Goal: Task Accomplishment & Management: Manage account settings

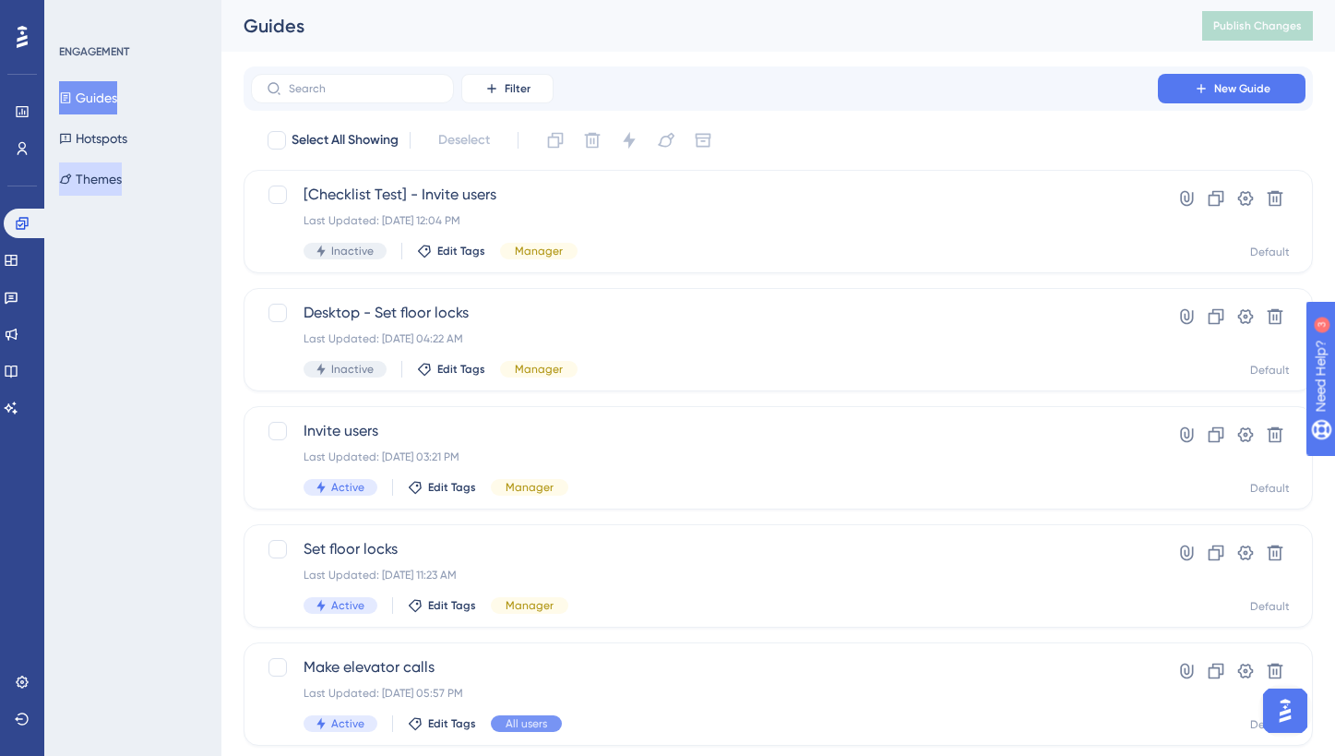
click at [122, 185] on button "Themes" at bounding box center [90, 178] width 63 height 33
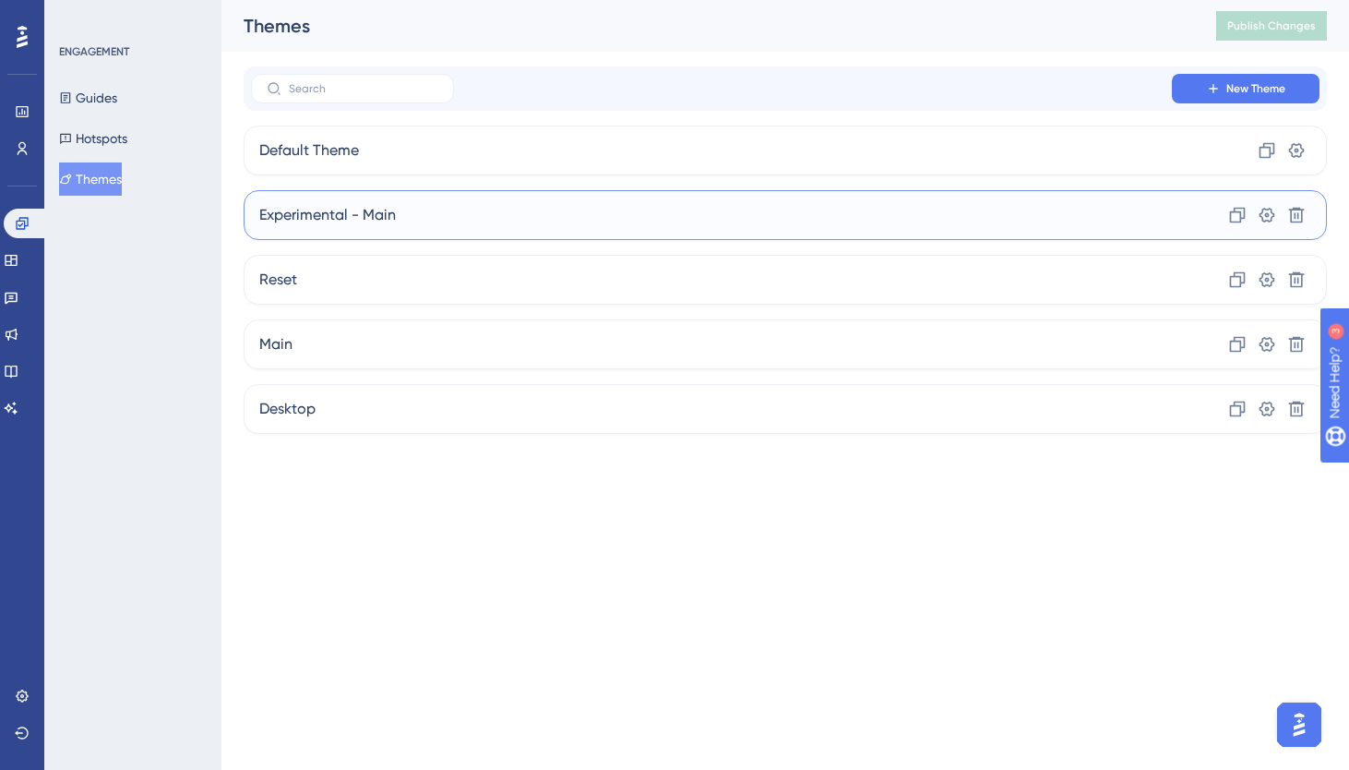
drag, startPoint x: 335, startPoint y: 219, endPoint x: 242, endPoint y: 163, distance: 108.4
click at [242, 163] on div "Performance Users Engagement Widgets Feedback Product Updates Knowledge Base AI…" at bounding box center [785, 231] width 1128 height 463
click at [117, 100] on button "Guides" at bounding box center [88, 97] width 58 height 33
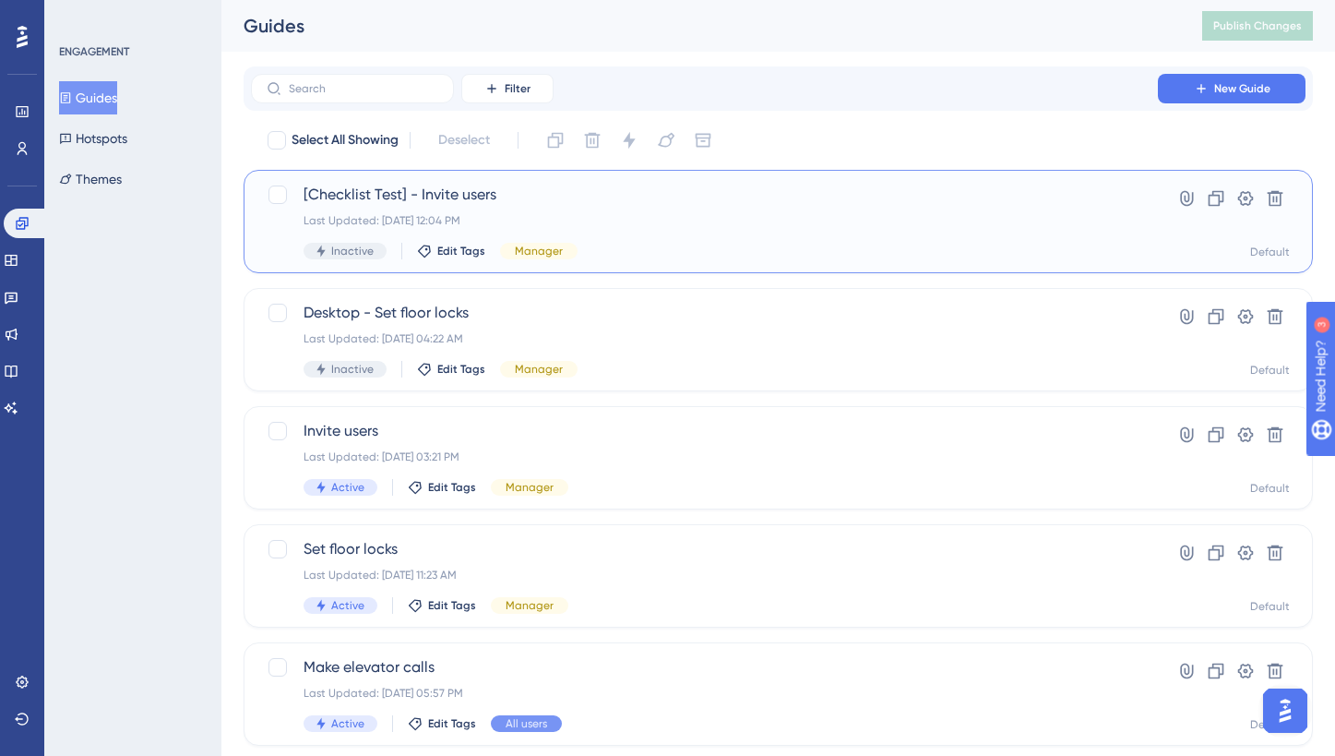
click at [629, 214] on div "Last Updated: [DATE] 12:04 PM" at bounding box center [705, 220] width 802 height 15
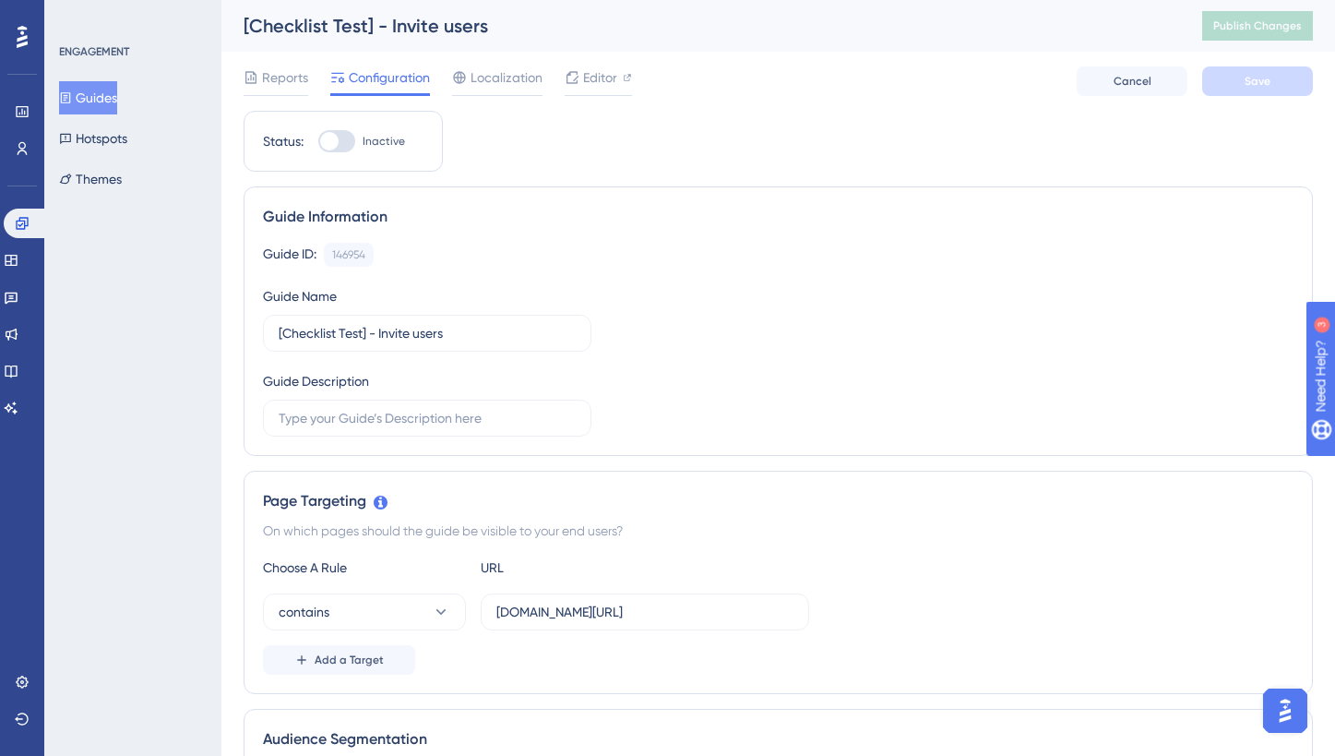
click at [344, 141] on div at bounding box center [336, 141] width 37 height 22
click at [318, 141] on input "Inactive" at bounding box center [317, 141] width 1 height 1
checkbox input "true"
click at [1259, 79] on span "Save" at bounding box center [1258, 81] width 26 height 15
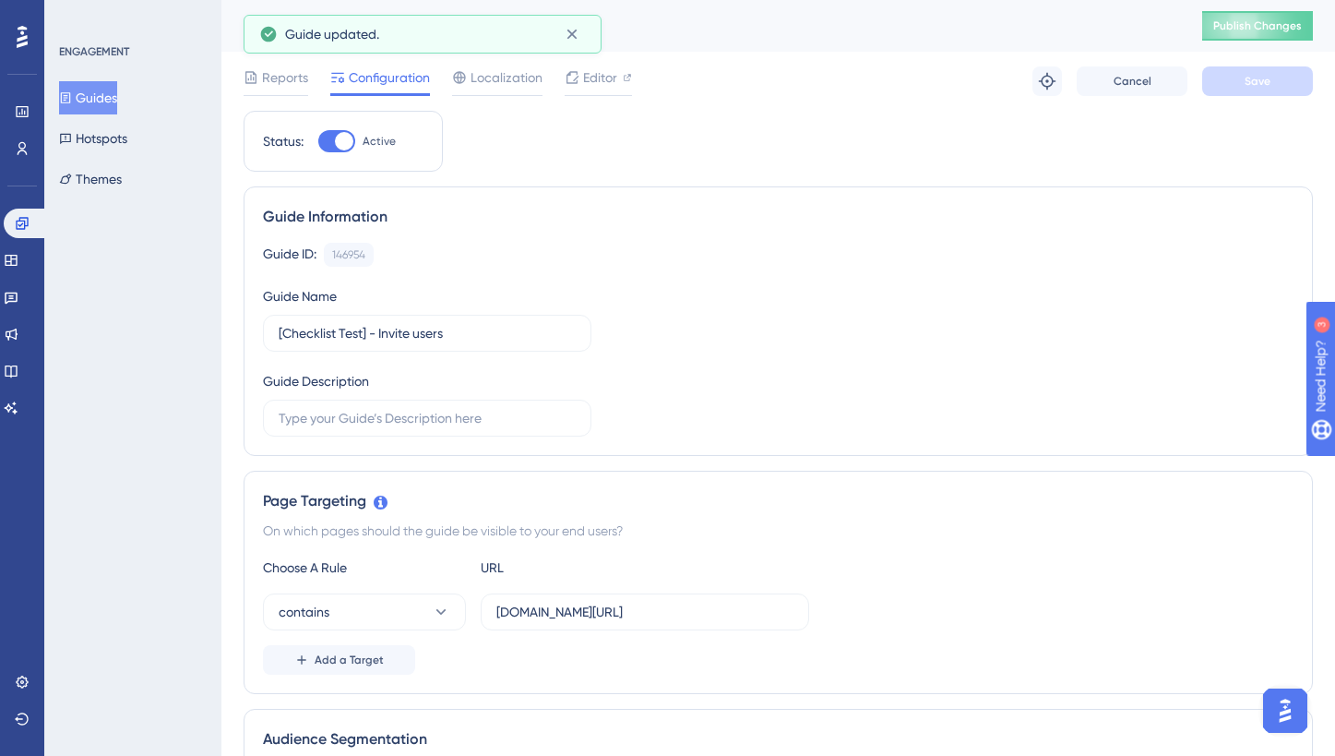
click at [182, 212] on div "ENGAGEMENT Guides Hotspots Themes" at bounding box center [132, 378] width 177 height 756
click at [122, 173] on button "Themes" at bounding box center [90, 178] width 63 height 33
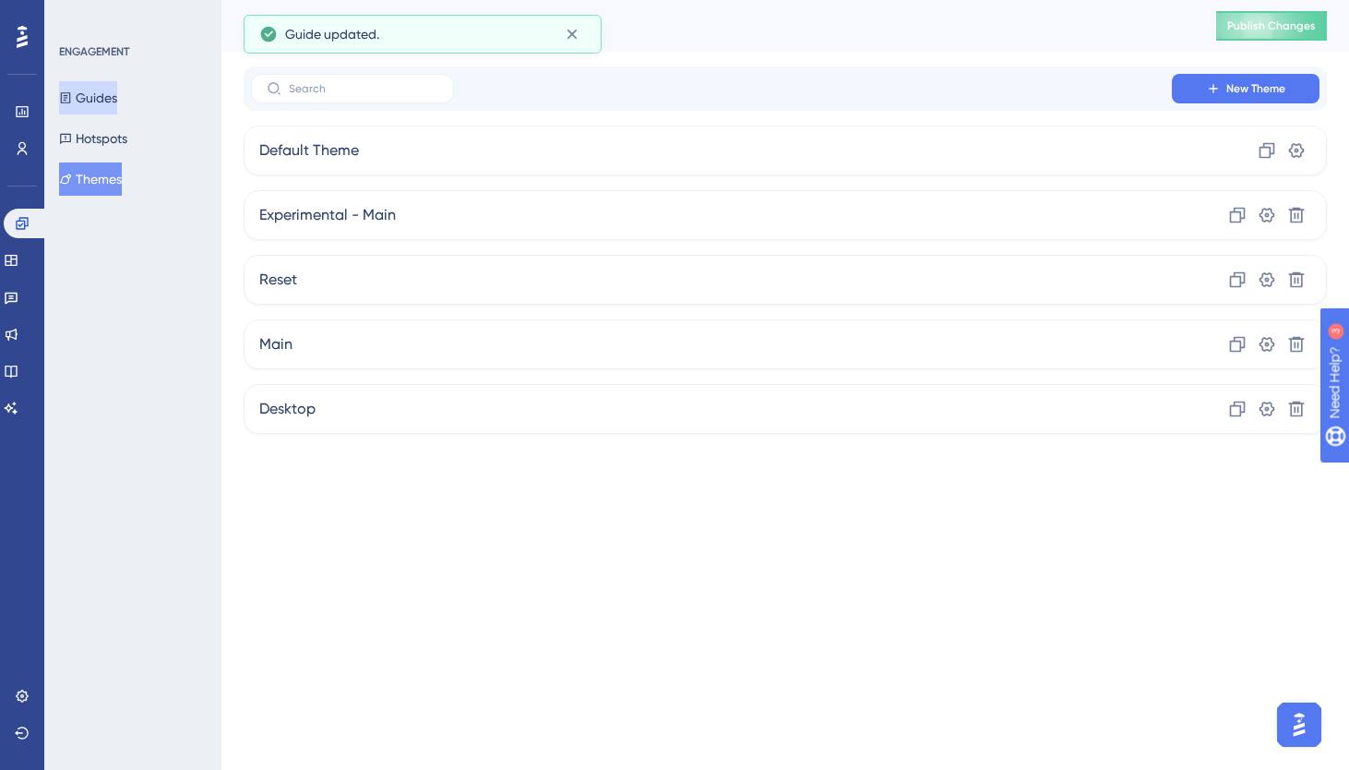
click at [105, 89] on button "Guides" at bounding box center [88, 97] width 58 height 33
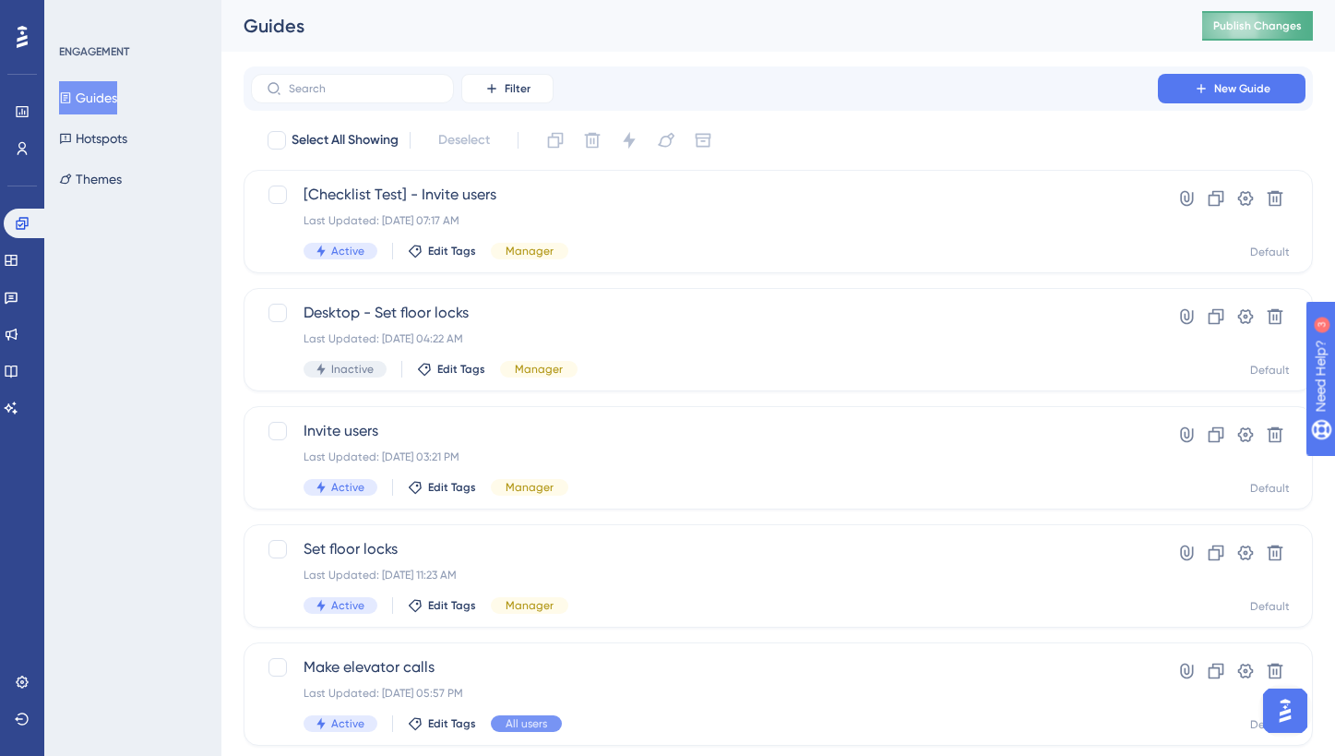
click at [1250, 24] on span "Publish Changes" at bounding box center [1258, 25] width 89 height 15
click at [42, 172] on div "Performance Users Engagement Widgets Feedback Product Updates Knowledge Base AI…" at bounding box center [22, 378] width 44 height 756
click at [70, 172] on button "Themes" at bounding box center [90, 178] width 63 height 33
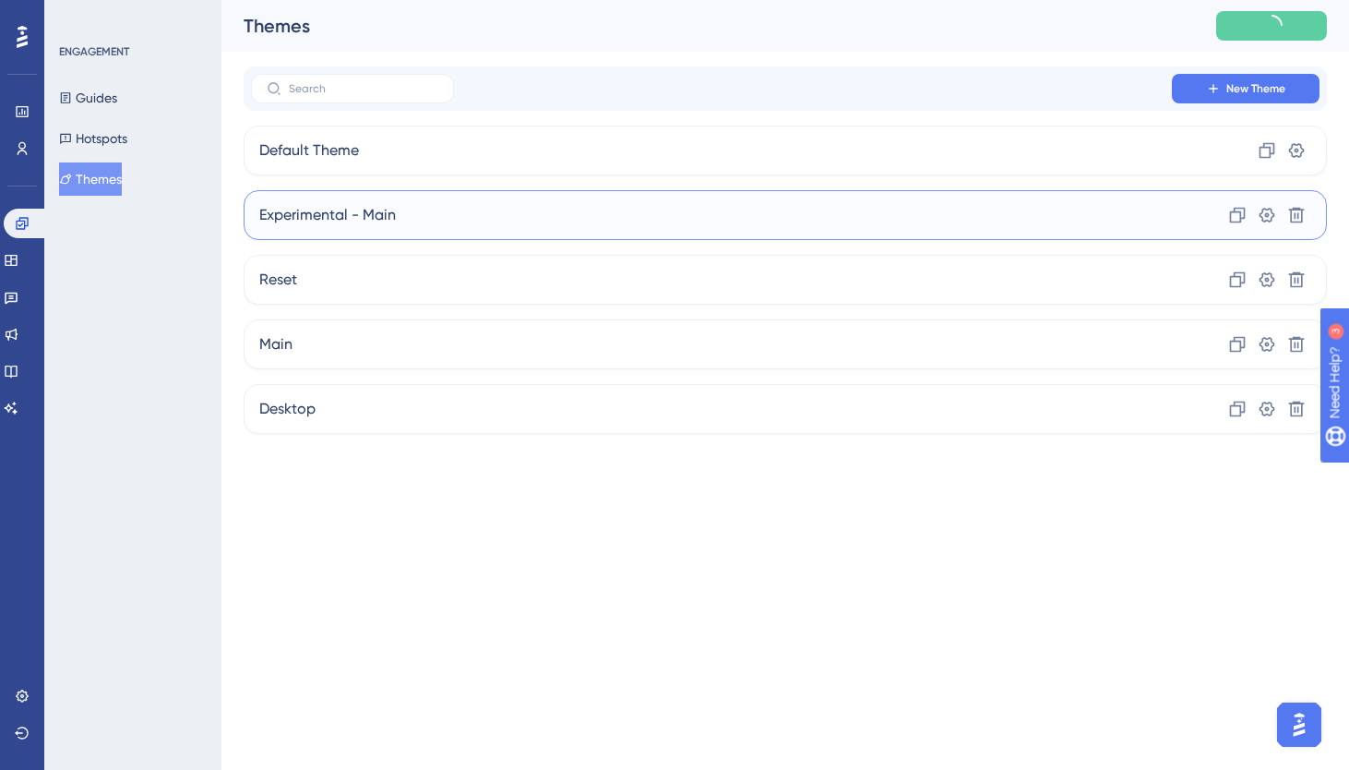
click at [337, 202] on div "Experimental - Main Clone Settings Delete" at bounding box center [785, 215] width 1083 height 50
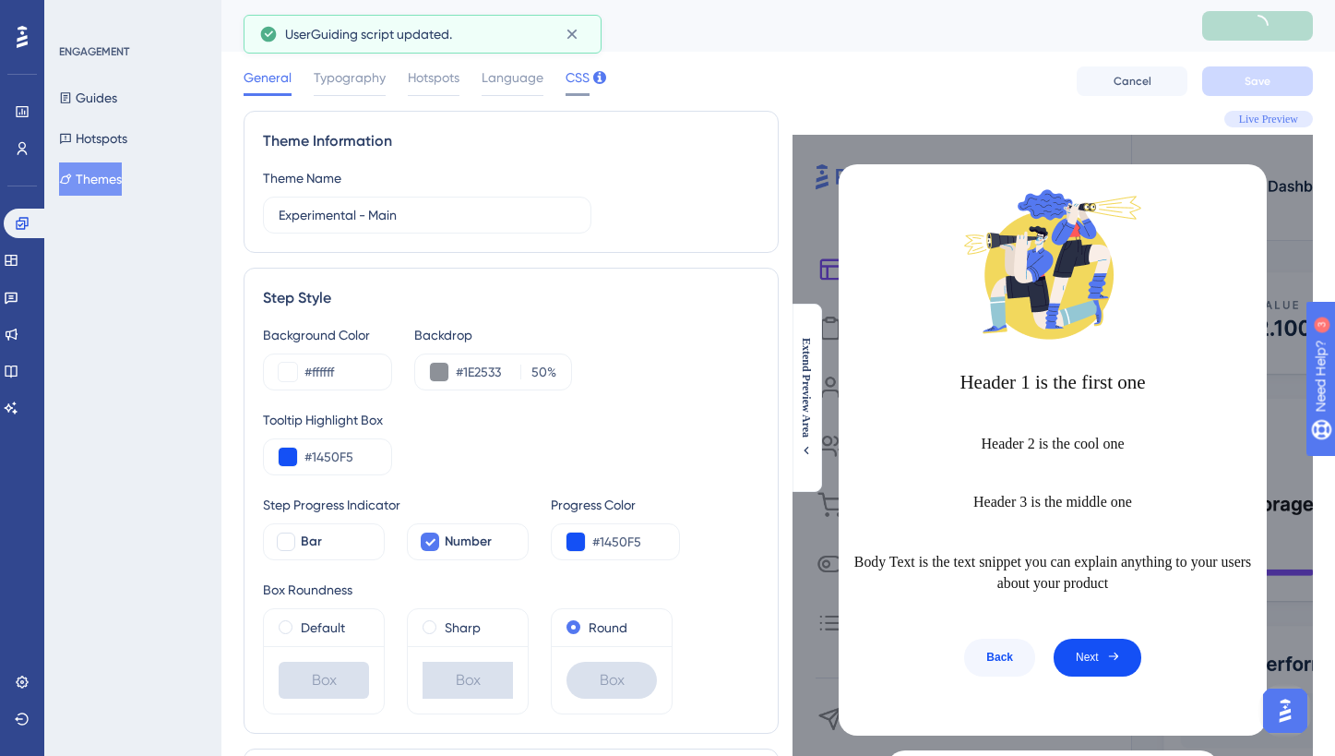
click at [575, 79] on span "CSS" at bounding box center [578, 77] width 24 height 22
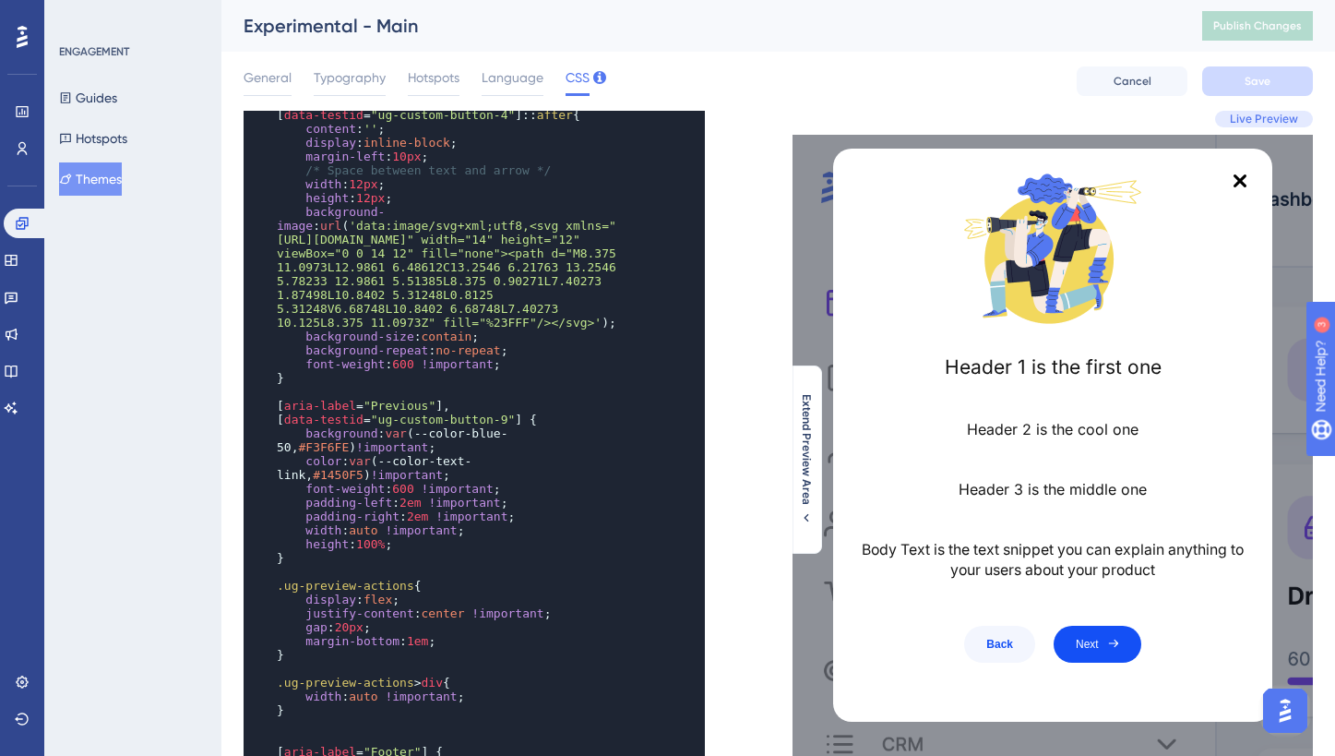
scroll to position [3424, 0]
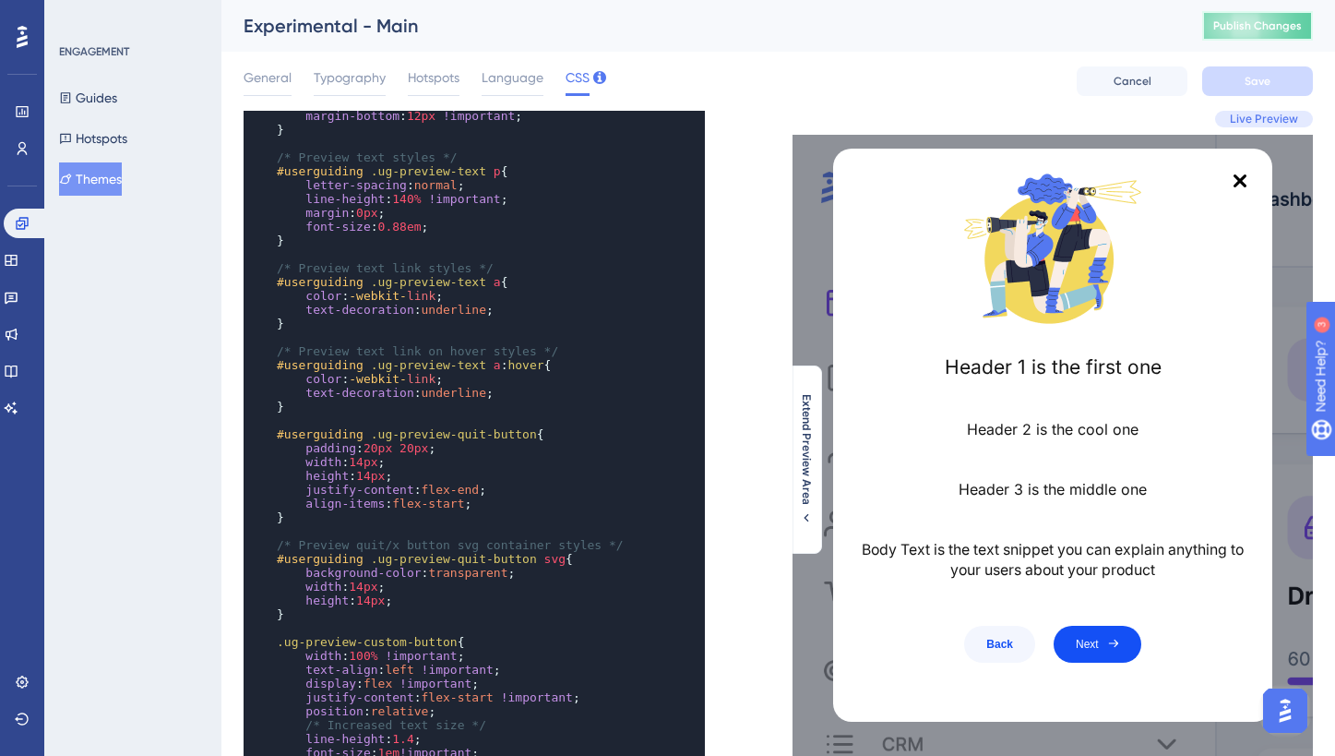
click at [1269, 36] on button "Publish Changes" at bounding box center [1257, 26] width 111 height 30
click at [468, 381] on pre "color : -webkit- link ;" at bounding box center [456, 379] width 366 height 14
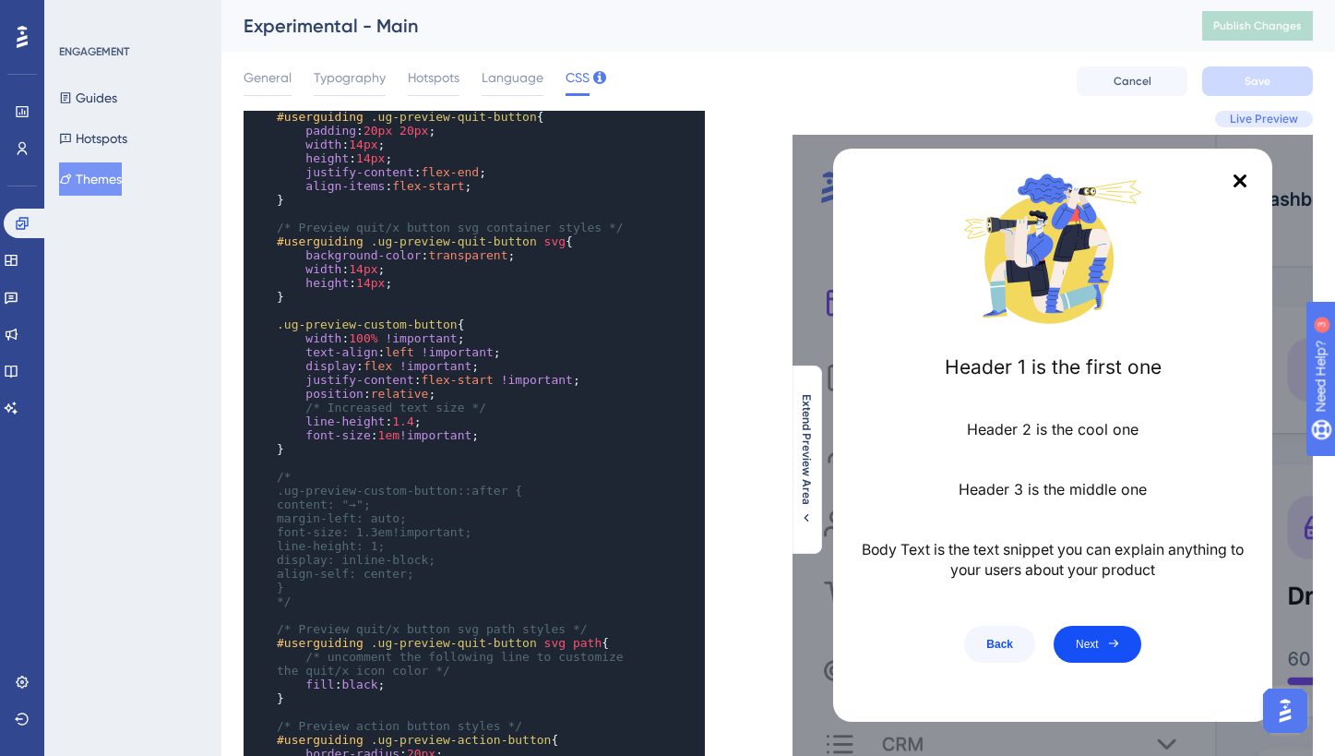
click at [522, 448] on pre "}" at bounding box center [456, 449] width 366 height 14
click at [534, 436] on pre "font-size : 1em !important ;" at bounding box center [456, 435] width 366 height 14
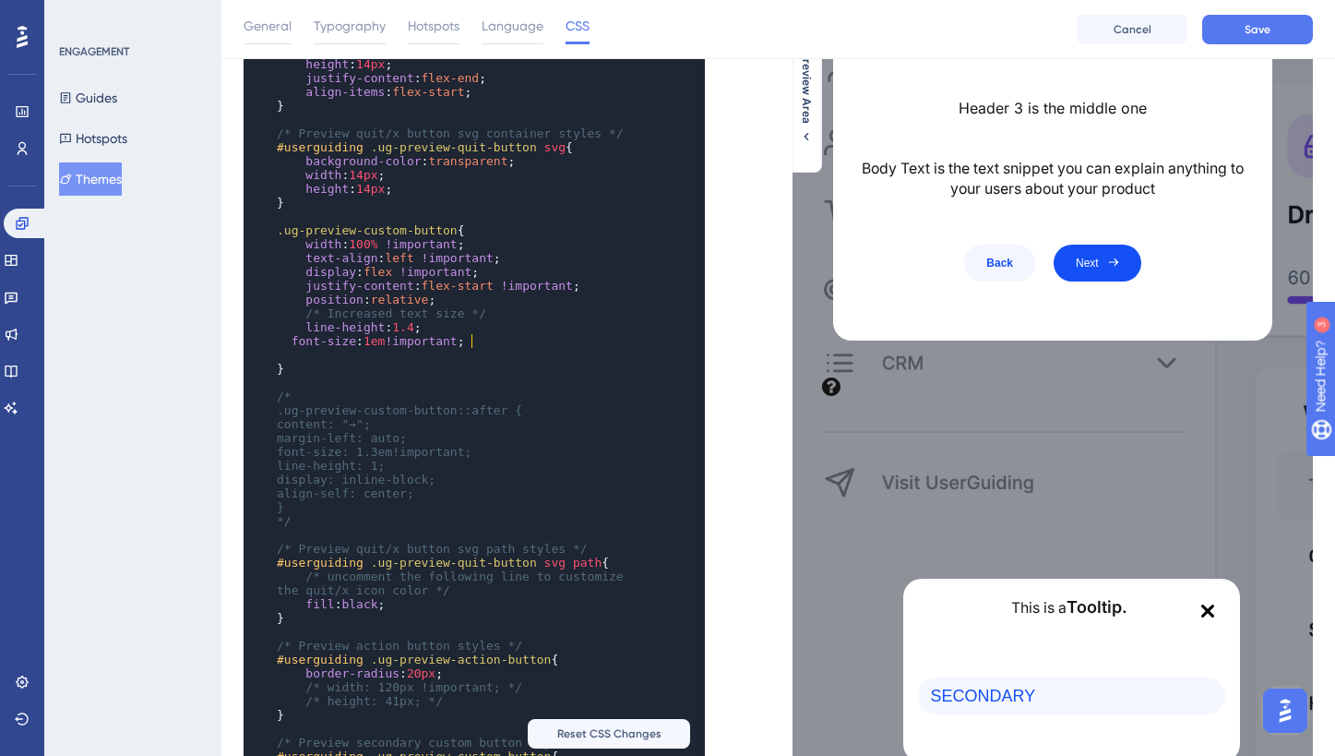
scroll to position [1572, 0]
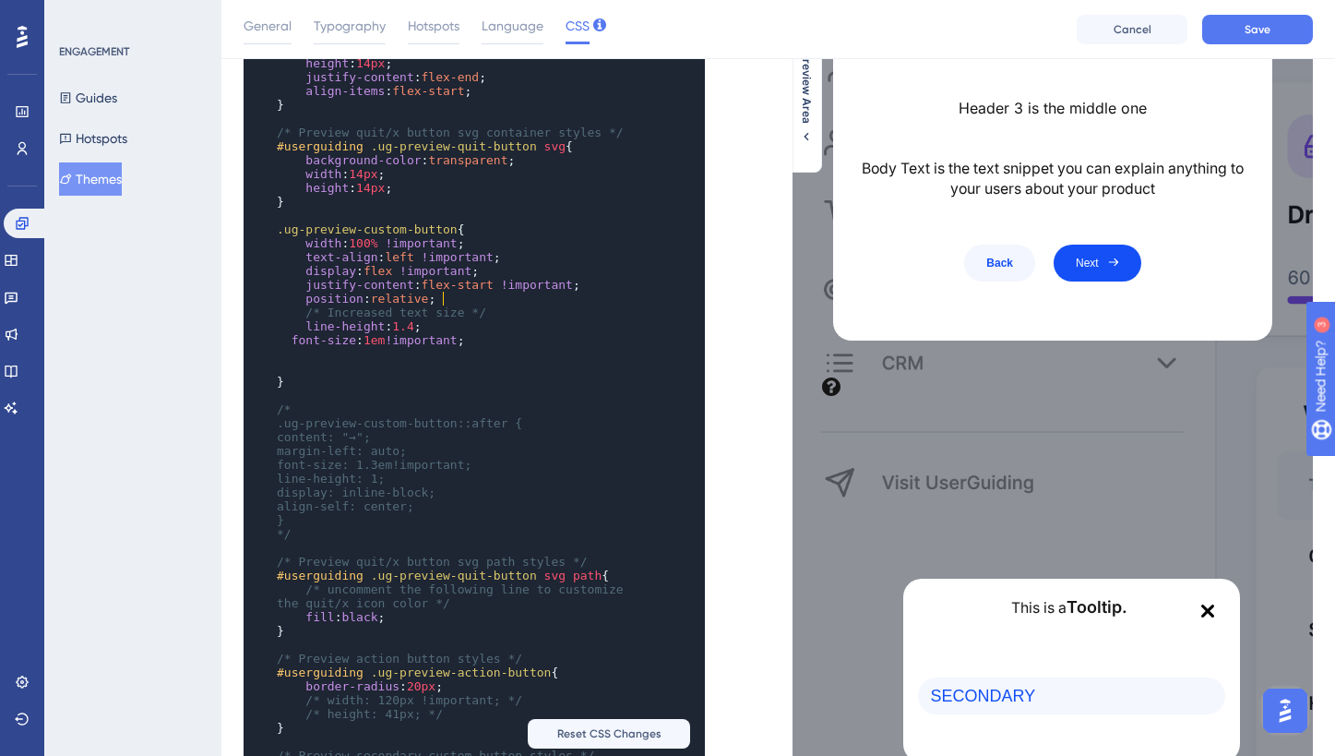
click at [502, 304] on pre "position : relative ;" at bounding box center [456, 299] width 366 height 14
click at [491, 346] on pre "font-size : 1em !important ;" at bounding box center [456, 340] width 366 height 14
click at [491, 351] on pre "​" at bounding box center [456, 354] width 366 height 14
click at [1256, 16] on button "Save" at bounding box center [1257, 30] width 111 height 30
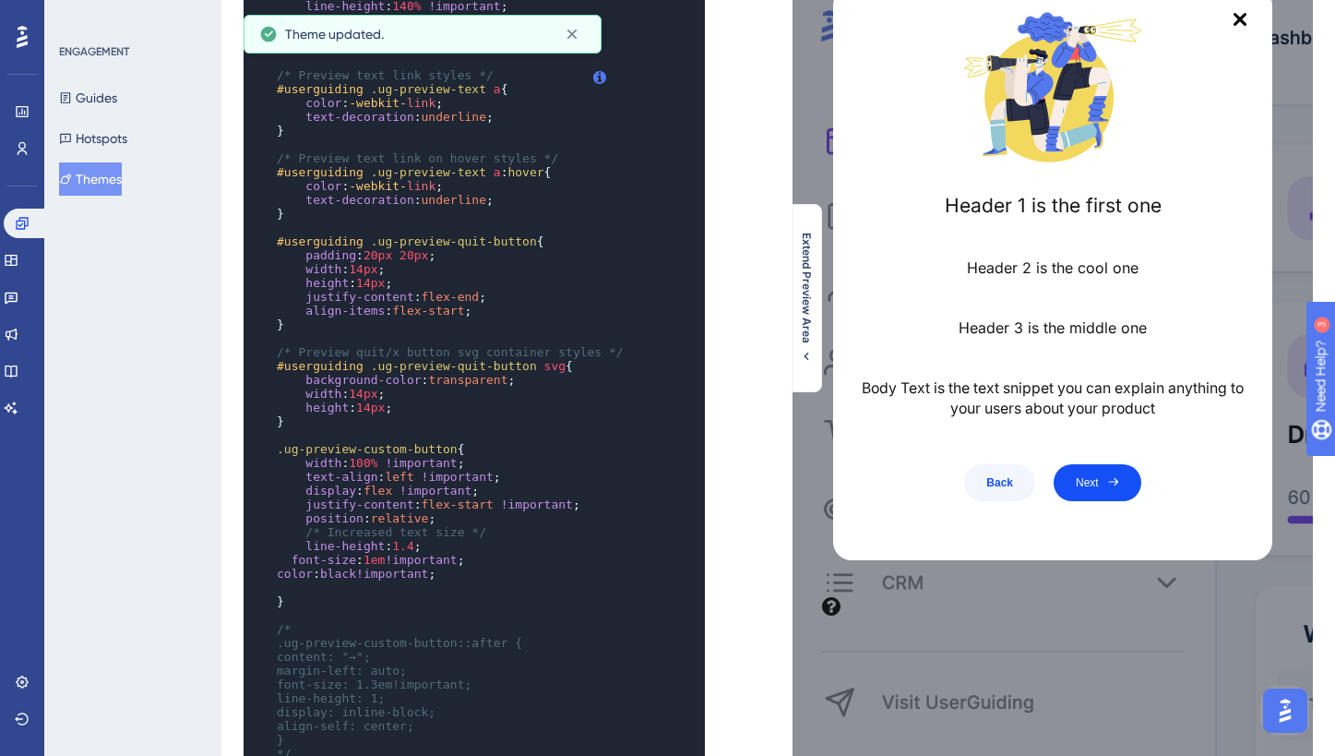
scroll to position [0, 0]
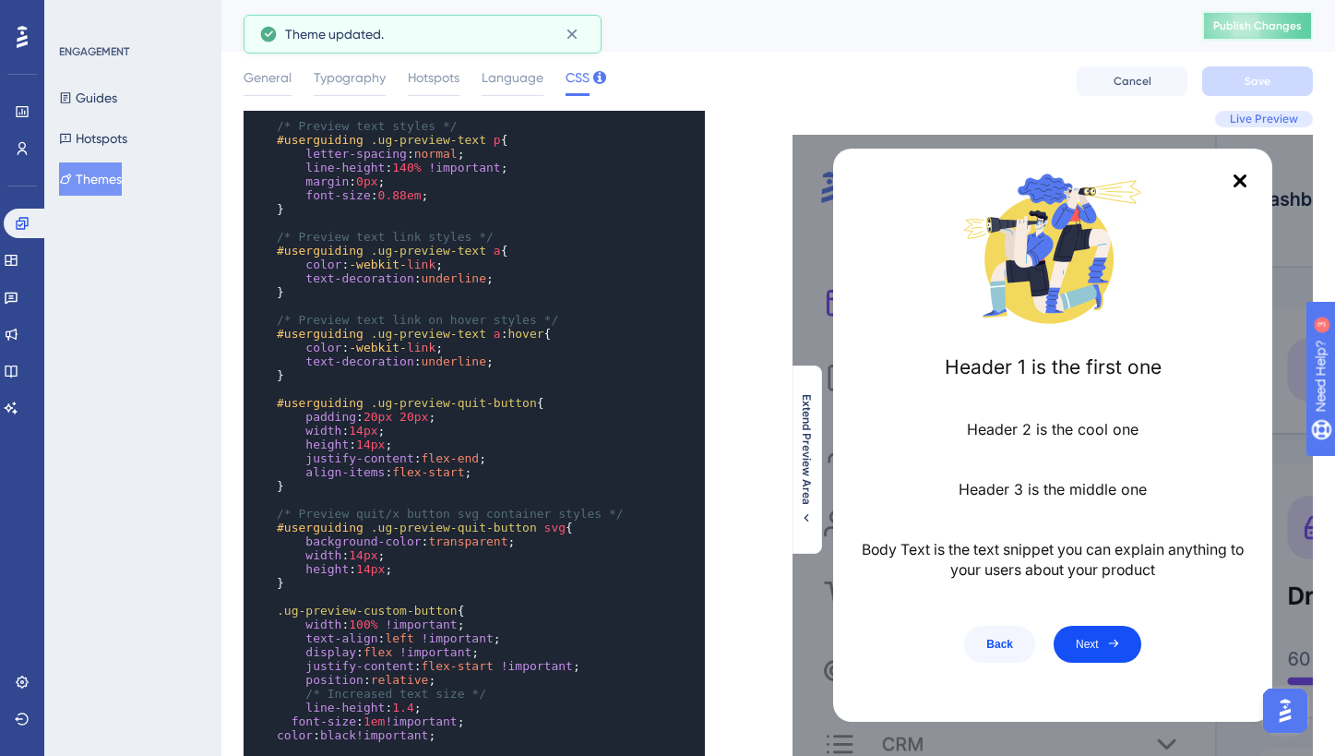
click at [1250, 31] on span "Publish Changes" at bounding box center [1258, 25] width 89 height 15
